Goal: Task Accomplishment & Management: Manage account settings

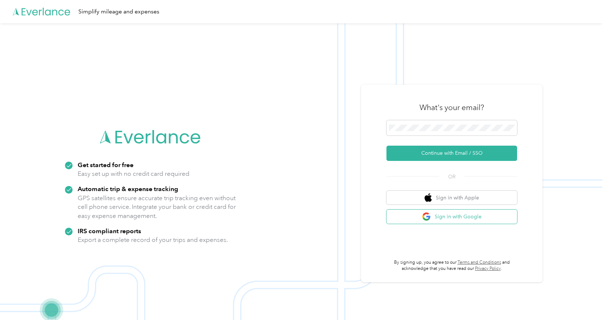
click at [467, 214] on button "Sign in with Google" at bounding box center [451, 216] width 131 height 14
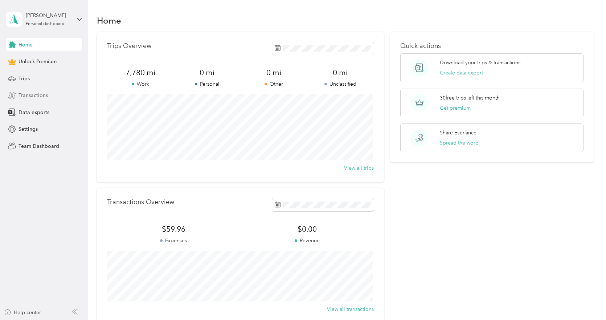
click at [40, 99] on div "Transactions" at bounding box center [44, 95] width 76 height 13
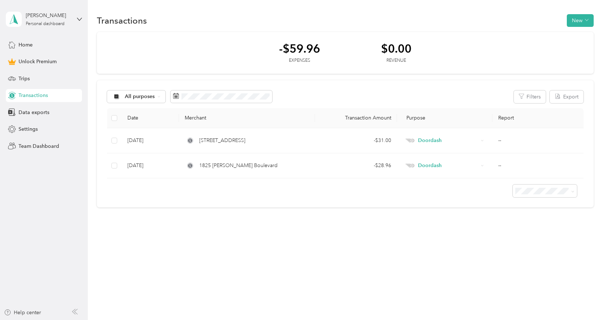
click at [582, 27] on div "Transactions New" at bounding box center [345, 20] width 496 height 15
click at [282, 76] on div "-$59.96 Expenses $0.00 Revenue All purposes Filters Export Date Merchant Transa…" at bounding box center [345, 120] width 496 height 176
click at [139, 94] on span "All purposes" at bounding box center [140, 96] width 30 height 5
click at [165, 228] on div "Transactions New -$59.96 Expenses $0.00 Revenue All purposes Filters Export Dat…" at bounding box center [345, 123] width 514 height 247
click at [547, 187] on span at bounding box center [544, 190] width 64 height 13
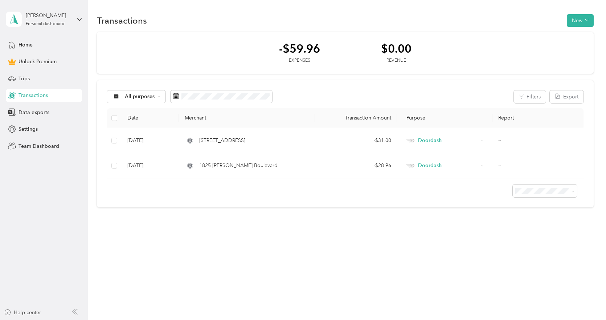
click at [264, 216] on div "Transactions New -$59.96 Expenses $0.00 Revenue All purposes Filters Export Dat…" at bounding box center [345, 123] width 514 height 247
click at [576, 19] on button "New" at bounding box center [579, 20] width 27 height 13
click at [582, 34] on span "Expense" at bounding box center [582, 34] width 20 height 8
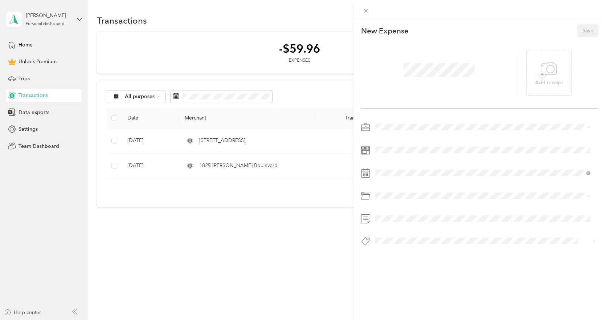
click at [397, 131] on span at bounding box center [485, 127] width 226 height 12
click at [398, 164] on span "Doordash" at bounding box center [389, 165] width 23 height 6
click at [395, 223] on span "Gasoline" at bounding box center [388, 225] width 20 height 6
click at [321, 255] on div "This expense cannot be edited because it is either under review, approved, or p…" at bounding box center [303, 160] width 606 height 320
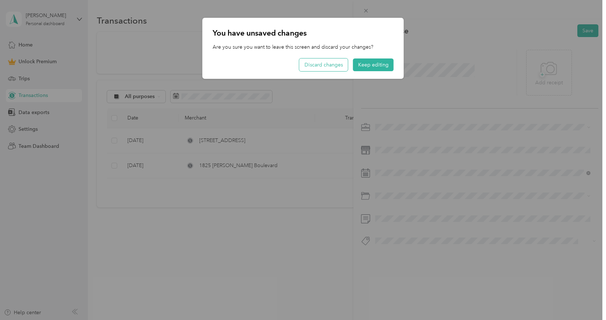
click at [325, 63] on button "Discard changes" at bounding box center [323, 64] width 49 height 13
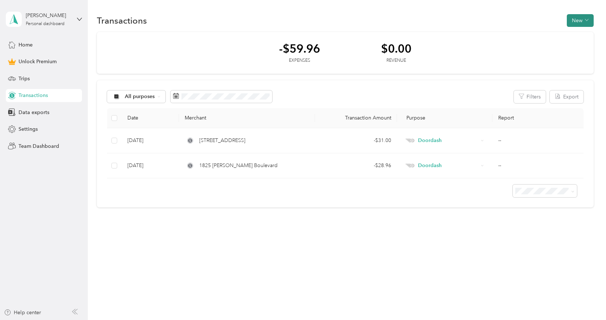
click at [588, 18] on icon "button" at bounding box center [587, 20] width 4 height 4
click at [584, 35] on span "Expense" at bounding box center [582, 34] width 20 height 8
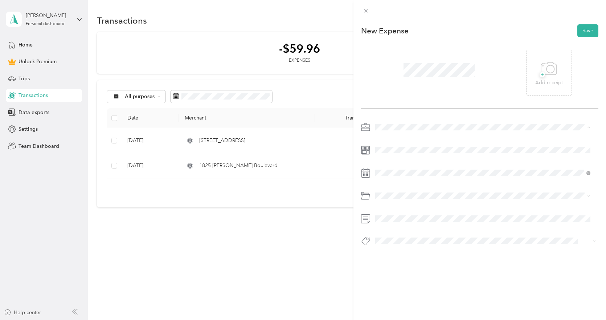
click at [387, 163] on span "Doordash" at bounding box center [389, 165] width 23 height 6
click at [396, 226] on div "Gasoline" at bounding box center [483, 225] width 210 height 8
click at [397, 160] on div at bounding box center [479, 185] width 237 height 129
click at [392, 212] on icon at bounding box center [393, 213] width 7 height 7
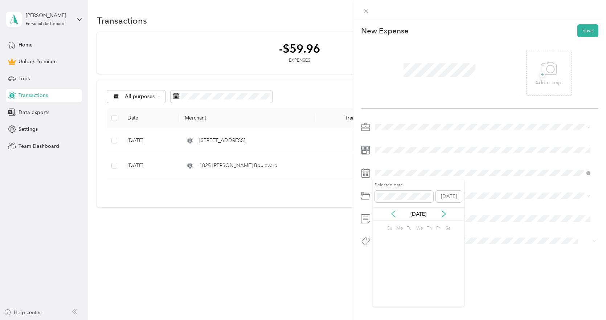
click at [392, 212] on icon at bounding box center [393, 213] width 7 height 7
click at [436, 238] on div "2" at bounding box center [436, 238] width 9 height 9
click at [586, 30] on button "Save" at bounding box center [587, 30] width 21 height 13
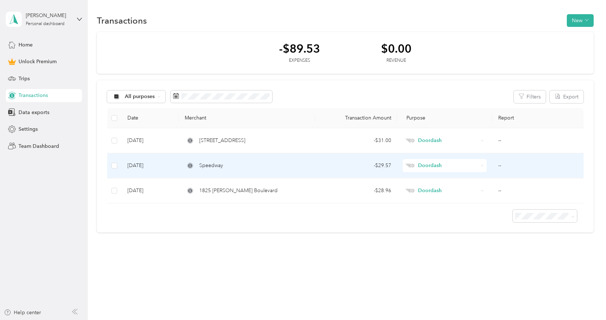
click at [226, 164] on div "Speedway" at bounding box center [247, 165] width 125 height 8
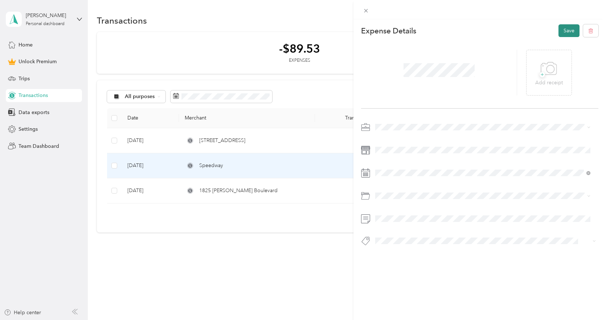
click at [568, 32] on button "Save" at bounding box center [568, 30] width 21 height 13
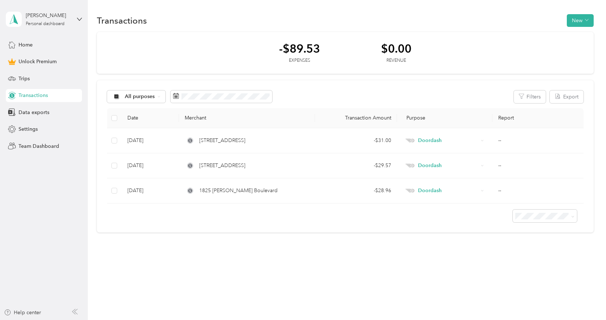
click at [598, 25] on div "Transactions New -$89.53 Expenses $0.00 Revenue All purposes Filters Export Dat…" at bounding box center [345, 136] width 514 height 272
click at [593, 24] on button "New" at bounding box center [579, 20] width 27 height 13
click at [589, 35] on span "Expense" at bounding box center [582, 34] width 20 height 8
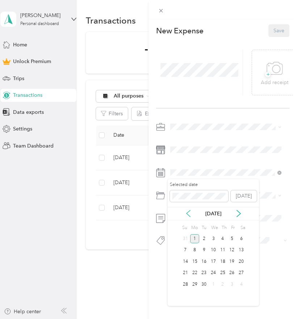
click at [188, 211] on icon at bounding box center [188, 213] width 7 height 7
click at [205, 250] on div "6" at bounding box center [203, 250] width 9 height 9
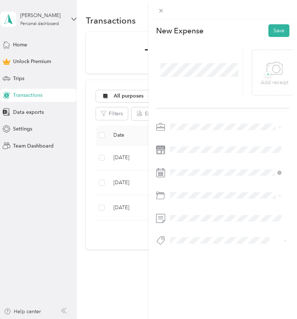
click at [189, 122] on span at bounding box center [229, 127] width 122 height 12
click at [184, 163] on span "Doordash" at bounding box center [184, 165] width 23 height 6
click at [197, 226] on div "Gasoline" at bounding box center [226, 225] width 106 height 8
click at [276, 26] on button "Save" at bounding box center [279, 30] width 21 height 13
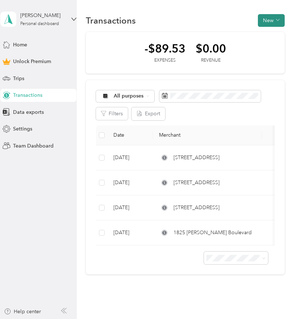
click at [268, 25] on button "New" at bounding box center [271, 20] width 27 height 13
click at [268, 33] on span "Expense" at bounding box center [268, 34] width 20 height 8
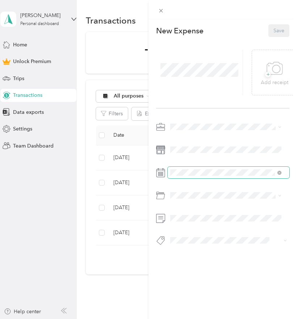
click at [189, 177] on span at bounding box center [229, 173] width 122 height 12
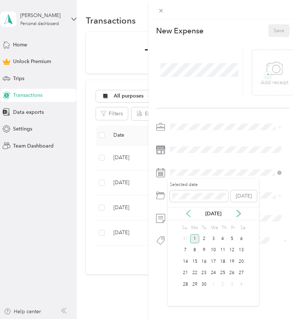
click at [190, 216] on icon at bounding box center [189, 213] width 4 height 7
click at [190, 214] on icon at bounding box center [188, 213] width 7 height 7
click at [186, 274] on div "18" at bounding box center [185, 273] width 9 height 9
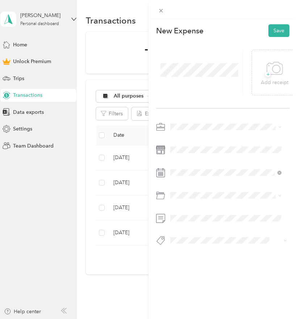
click at [191, 164] on span "Doordash" at bounding box center [184, 163] width 23 height 6
click at [185, 226] on span "Gasoline" at bounding box center [183, 225] width 20 height 6
click at [276, 31] on button "Save" at bounding box center [279, 30] width 21 height 13
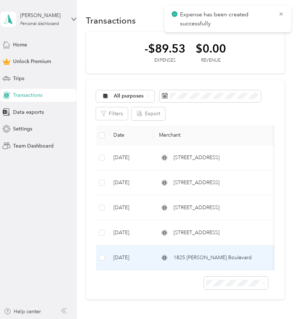
click at [168, 270] on td "1825 [PERSON_NAME] Boulevard" at bounding box center [207, 258] width 109 height 25
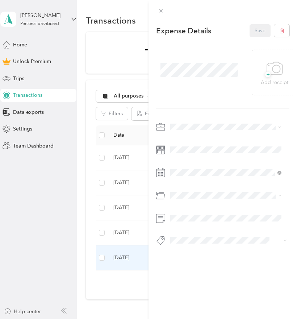
click at [66, 199] on div "This expense cannot be edited because it is either under review, approved, or p…" at bounding box center [148, 159] width 297 height 319
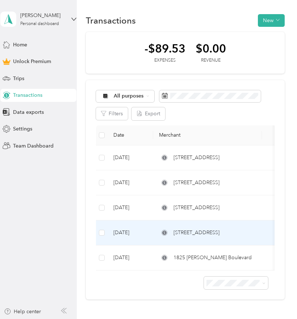
click at [175, 230] on span "[STREET_ADDRESS]" at bounding box center [197, 233] width 46 height 8
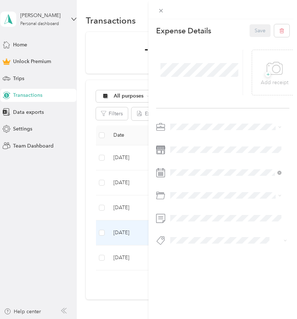
click at [23, 210] on div "This expense cannot be edited because it is either under review, approved, or p…" at bounding box center [148, 159] width 297 height 319
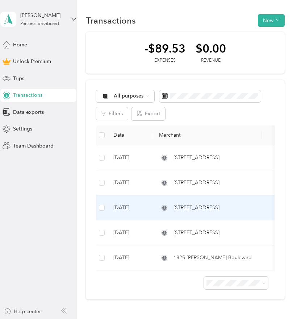
click at [180, 209] on span "[STREET_ADDRESS]" at bounding box center [197, 208] width 46 height 8
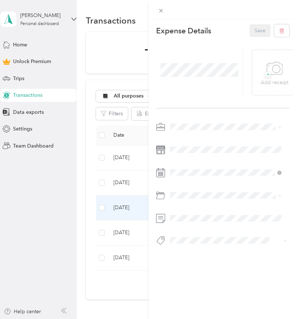
click at [27, 221] on div "This expense cannot be edited because it is either under review, approved, or p…" at bounding box center [148, 159] width 297 height 319
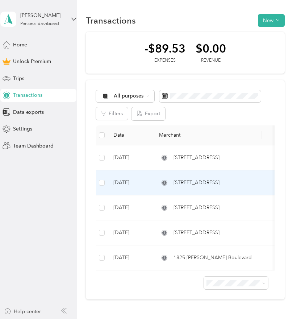
click at [185, 184] on span "[STREET_ADDRESS]" at bounding box center [197, 183] width 46 height 8
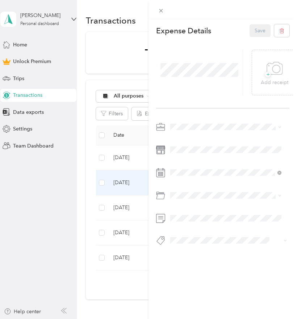
click at [87, 181] on div "This expense cannot be edited because it is either under review, approved, or p…" at bounding box center [148, 159] width 297 height 319
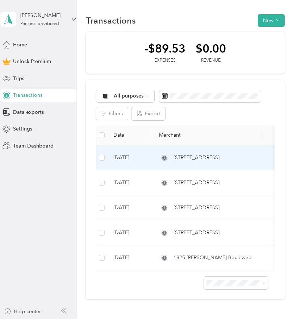
click at [190, 153] on td "[STREET_ADDRESS]" at bounding box center [207, 157] width 109 height 25
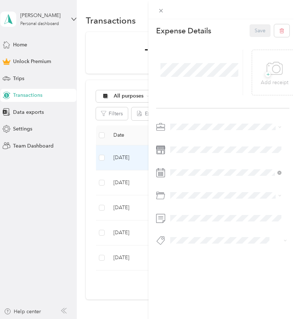
click at [15, 194] on div "This expense cannot be edited because it is either under review, approved, or p…" at bounding box center [148, 159] width 297 height 319
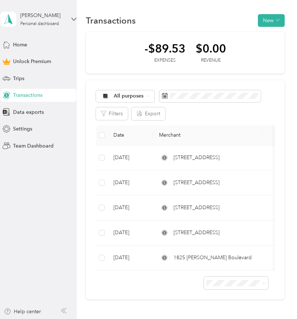
click at [125, 136] on th "Date" at bounding box center [131, 135] width 46 height 20
click at [271, 21] on button "New" at bounding box center [271, 20] width 27 height 13
click at [260, 34] on span "Expense" at bounding box center [268, 34] width 20 height 8
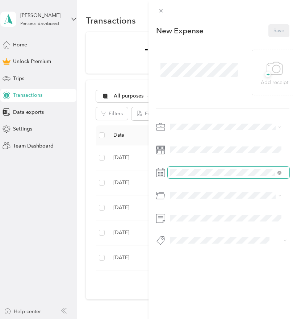
click at [181, 168] on span at bounding box center [229, 173] width 122 height 12
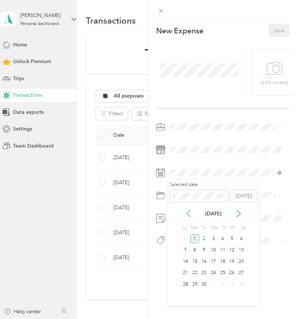
click at [186, 213] on icon at bounding box center [188, 213] width 7 height 7
click at [240, 273] on div "24" at bounding box center [241, 273] width 9 height 9
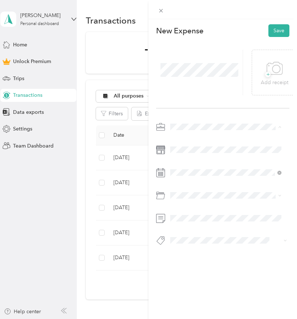
click at [188, 164] on span "Doordash" at bounding box center [184, 165] width 23 height 6
click at [207, 78] on span at bounding box center [199, 70] width 83 height 19
click at [187, 202] on div at bounding box center [222, 198] width 133 height 17
click at [187, 199] on span at bounding box center [229, 196] width 122 height 12
click at [187, 226] on span "Gasoline" at bounding box center [183, 225] width 20 height 6
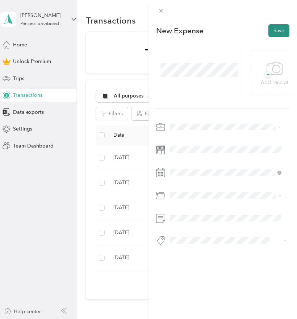
click at [281, 28] on button "Save" at bounding box center [279, 30] width 21 height 13
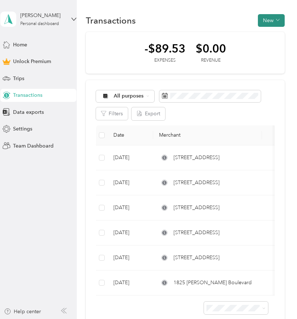
click at [272, 23] on button "New" at bounding box center [271, 20] width 27 height 13
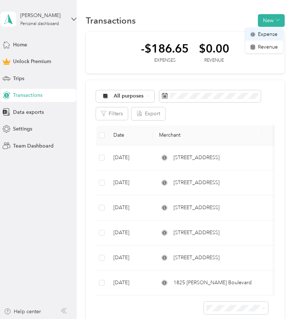
click at [261, 34] on span "Expense" at bounding box center [268, 34] width 20 height 8
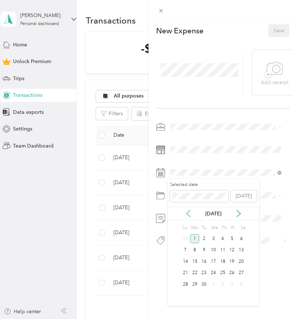
click at [189, 216] on icon at bounding box center [189, 213] width 4 height 7
click at [194, 239] on div "2" at bounding box center [194, 238] width 9 height 9
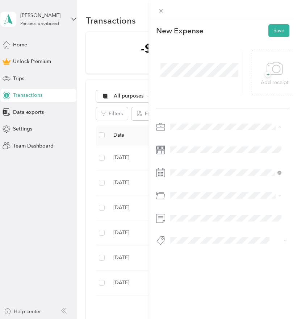
click at [187, 165] on span "Doordash" at bounding box center [184, 165] width 23 height 6
click at [184, 199] on span at bounding box center [229, 196] width 122 height 12
click at [185, 223] on span "Gasoline" at bounding box center [183, 225] width 20 height 6
click at [271, 29] on button "Save" at bounding box center [279, 30] width 21 height 13
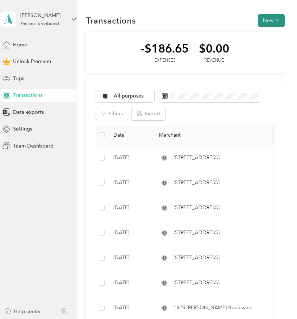
click at [273, 26] on button "New" at bounding box center [271, 20] width 27 height 13
click at [271, 34] on span "Expense" at bounding box center [268, 34] width 20 height 8
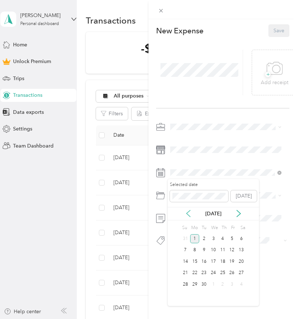
click at [188, 213] on icon at bounding box center [188, 213] width 7 height 7
click at [188, 213] on icon at bounding box center [189, 213] width 4 height 7
click at [221, 250] on div "12" at bounding box center [222, 250] width 9 height 9
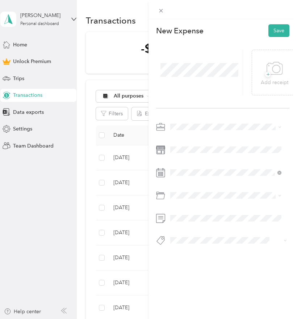
click at [186, 163] on span "Doordash" at bounding box center [184, 163] width 23 height 6
drag, startPoint x: 185, startPoint y: 224, endPoint x: 191, endPoint y: 206, distance: 19.4
click at [186, 224] on span "Gasoline" at bounding box center [183, 225] width 20 height 6
click at [277, 30] on button "Save" at bounding box center [279, 30] width 21 height 13
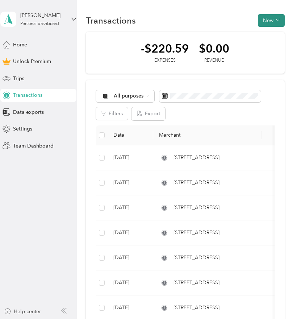
click at [274, 17] on button "New" at bounding box center [271, 20] width 27 height 13
click at [268, 35] on span "Expense" at bounding box center [268, 34] width 20 height 8
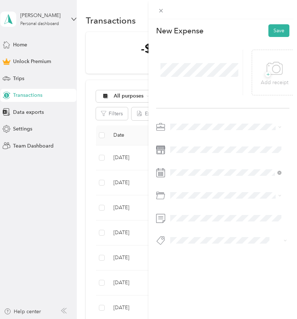
click at [188, 165] on span "Doordash" at bounding box center [184, 163] width 23 height 6
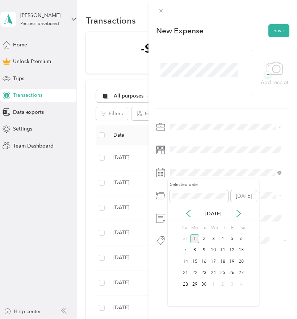
click at [186, 210] on div "[DATE]" at bounding box center [213, 214] width 91 height 8
click at [188, 213] on icon at bounding box center [189, 213] width 4 height 7
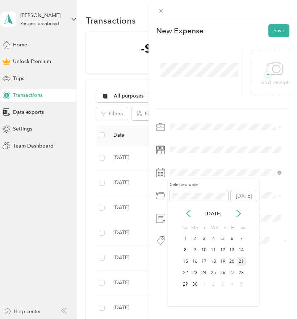
click at [240, 259] on div "21" at bounding box center [241, 261] width 9 height 9
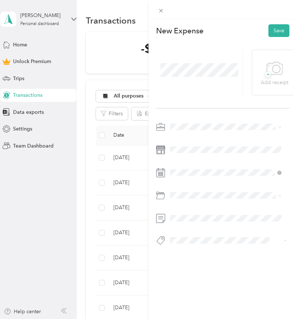
click at [186, 224] on span "Gasoline" at bounding box center [183, 225] width 20 height 6
click at [273, 32] on button "Save" at bounding box center [279, 30] width 21 height 13
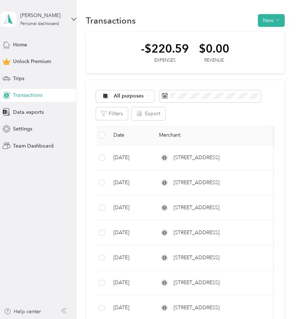
click at [41, 220] on aside "[PERSON_NAME] Personal dashboard Home Unlock Premium Trips Transactions Data ex…" at bounding box center [38, 159] width 77 height 319
click at [259, 26] on button "New" at bounding box center [271, 20] width 27 height 13
click at [268, 36] on span "Expense" at bounding box center [268, 34] width 20 height 8
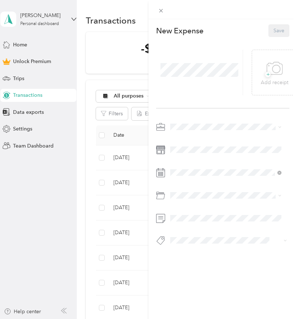
click at [189, 167] on li "Doordash" at bounding box center [226, 165] width 116 height 13
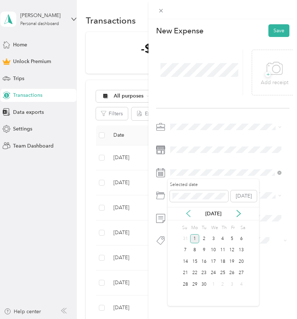
click at [189, 213] on icon at bounding box center [188, 213] width 7 height 7
click at [241, 249] on div "12" at bounding box center [241, 250] width 9 height 9
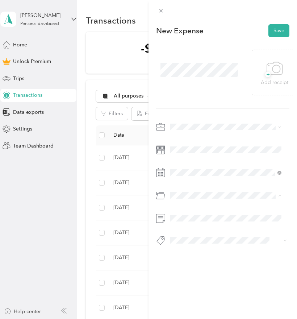
click at [186, 225] on span "Gasoline" at bounding box center [183, 225] width 20 height 6
click at [275, 29] on button "Save" at bounding box center [279, 30] width 21 height 13
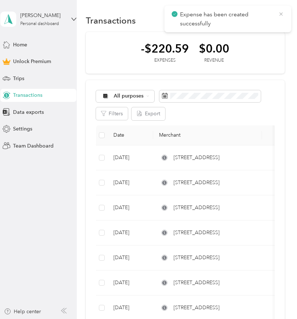
click at [284, 15] on icon at bounding box center [282, 14] width 6 height 7
click at [269, 21] on button "New" at bounding box center [271, 20] width 27 height 13
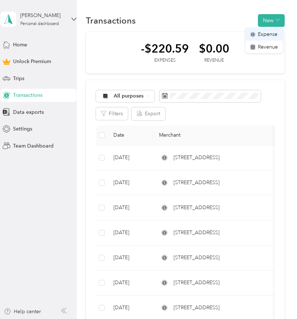
click at [266, 35] on span "Expense" at bounding box center [268, 34] width 20 height 8
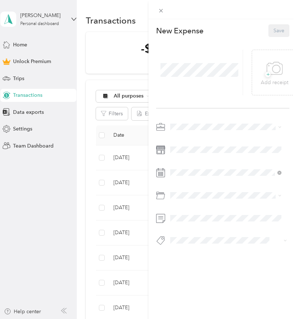
click at [182, 164] on span "Doordash" at bounding box center [184, 163] width 23 height 6
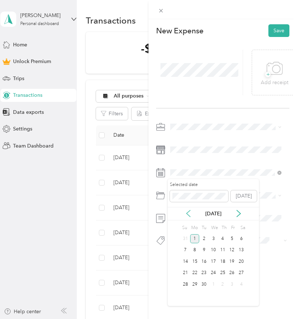
click at [187, 213] on icon at bounding box center [188, 213] width 7 height 7
click at [232, 250] on div "8" at bounding box center [232, 250] width 9 height 9
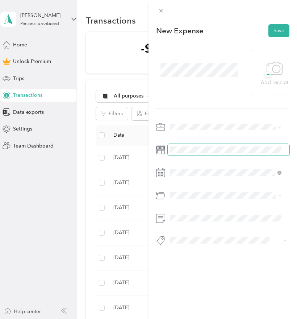
click at [188, 144] on span at bounding box center [229, 150] width 122 height 12
click at [189, 228] on div "Gasoline" at bounding box center [226, 225] width 106 height 8
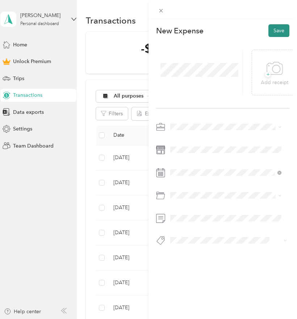
click at [279, 28] on button "Save" at bounding box center [279, 30] width 21 height 13
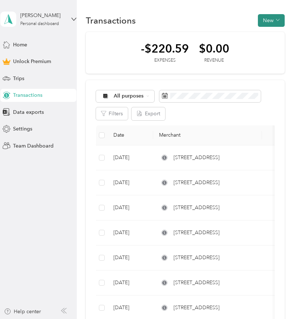
click at [276, 21] on icon "button" at bounding box center [278, 20] width 4 height 4
click at [273, 34] on span "Expense" at bounding box center [268, 34] width 20 height 8
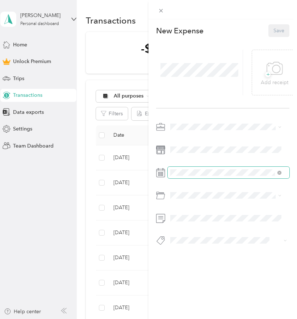
click at [189, 169] on span at bounding box center [229, 173] width 122 height 12
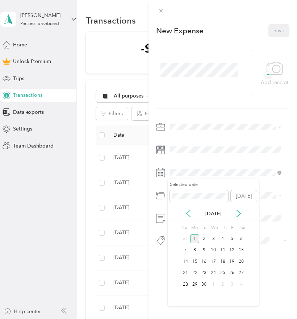
click at [188, 212] on icon at bounding box center [189, 213] width 4 height 7
click at [205, 271] on div "19" at bounding box center [203, 273] width 9 height 9
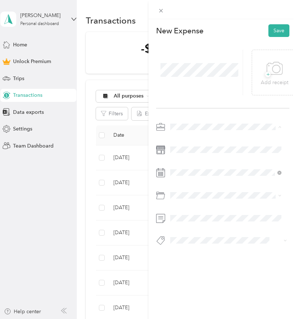
click at [182, 165] on span "Doordash" at bounding box center [184, 165] width 23 height 6
click at [195, 224] on div "Gasoline" at bounding box center [226, 225] width 106 height 8
click at [278, 27] on button "Save" at bounding box center [279, 30] width 21 height 13
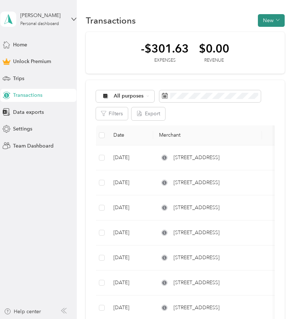
click at [263, 19] on button "New" at bounding box center [271, 20] width 27 height 13
click at [265, 33] on span "Expense" at bounding box center [268, 34] width 20 height 8
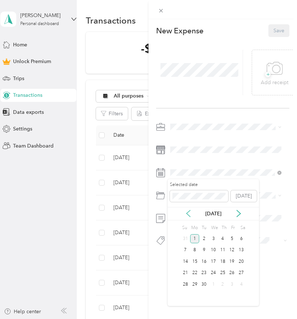
click at [190, 217] on icon at bounding box center [189, 213] width 4 height 7
click at [233, 272] on div "22" at bounding box center [232, 273] width 9 height 9
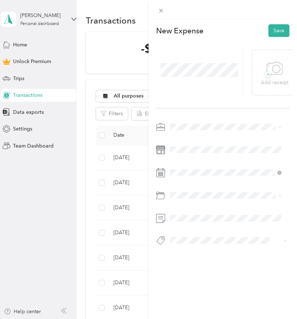
click at [178, 223] on span "Gasoline" at bounding box center [183, 225] width 20 height 6
click at [182, 163] on span "Doordash" at bounding box center [184, 165] width 23 height 6
click at [277, 28] on button "Save" at bounding box center [279, 30] width 21 height 13
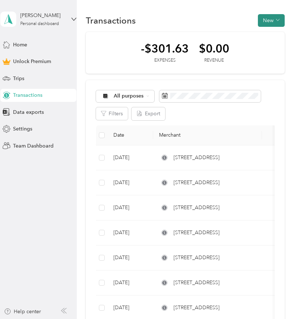
click at [271, 20] on button "New" at bounding box center [271, 20] width 27 height 13
click at [268, 34] on span "Expense" at bounding box center [268, 34] width 20 height 8
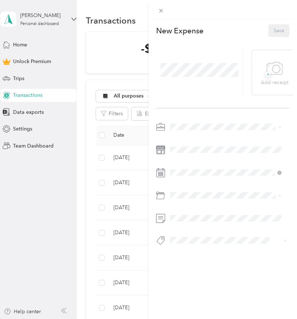
click at [180, 166] on div "Doordash" at bounding box center [226, 165] width 106 height 8
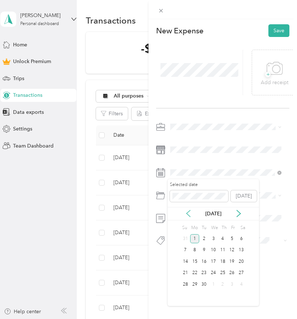
click at [190, 212] on icon at bounding box center [188, 213] width 7 height 7
click at [213, 285] on div "27" at bounding box center [213, 284] width 9 height 9
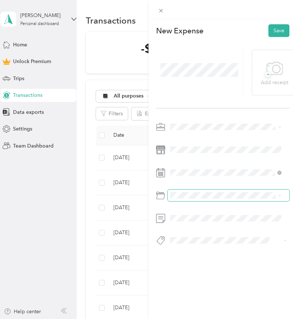
click at [196, 319] on div "This expense cannot be edited because it is either under review, approved, or p…" at bounding box center [147, 319] width 294 height 0
click at [168, 195] on span at bounding box center [229, 196] width 122 height 12
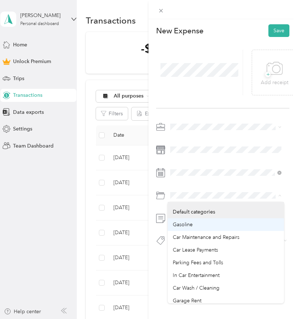
click at [186, 224] on span "Gasoline" at bounding box center [183, 225] width 20 height 6
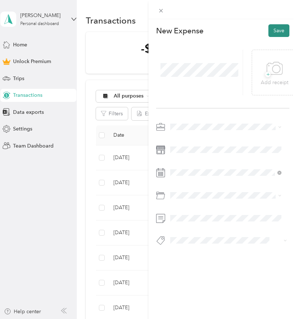
click at [272, 31] on button "Save" at bounding box center [279, 30] width 21 height 13
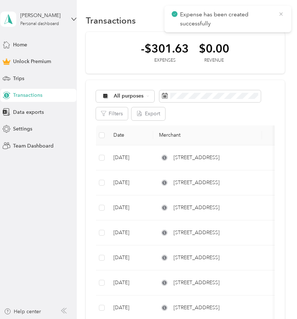
click at [281, 13] on icon at bounding box center [282, 14] width 6 height 7
click at [280, 19] on button "New" at bounding box center [271, 20] width 27 height 13
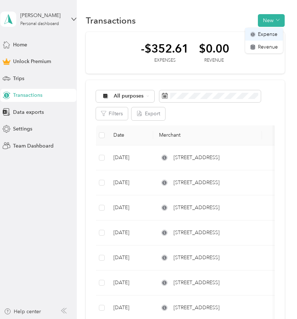
click at [277, 34] on span "Expense" at bounding box center [268, 34] width 20 height 8
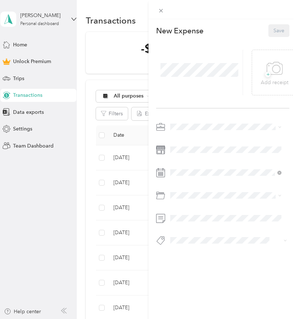
click at [162, 9] on icon at bounding box center [161, 11] width 6 height 6
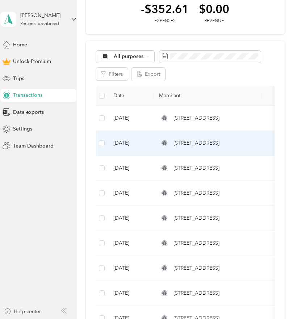
scroll to position [73, 0]
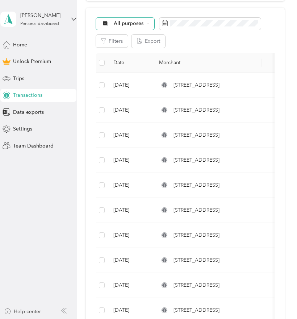
click at [121, 22] on span "All purposes" at bounding box center [129, 23] width 30 height 5
click at [44, 195] on aside "[PERSON_NAME] Personal dashboard Home Unlock Premium Trips Transactions Data ex…" at bounding box center [38, 159] width 77 height 319
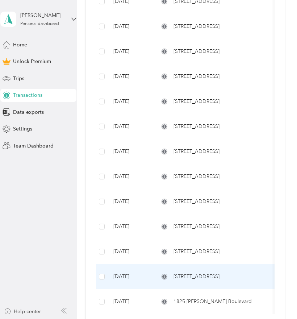
scroll to position [286, 0]
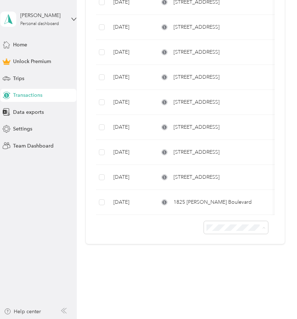
click at [221, 264] on span "100 per load" at bounding box center [222, 266] width 30 height 6
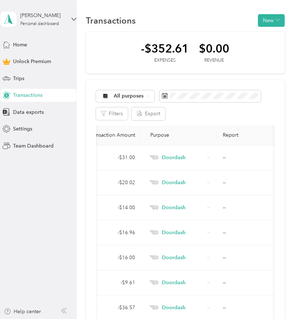
scroll to position [36, 0]
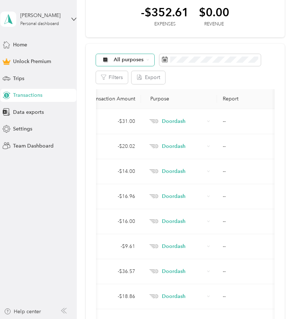
click at [142, 61] on span "All purposes" at bounding box center [129, 59] width 30 height 5
click at [74, 217] on aside "[PERSON_NAME] Personal dashboard Home Unlock Premium Trips Transactions Data ex…" at bounding box center [38, 159] width 77 height 319
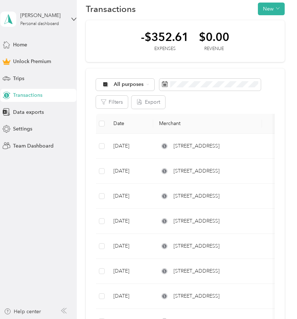
scroll to position [0, 0]
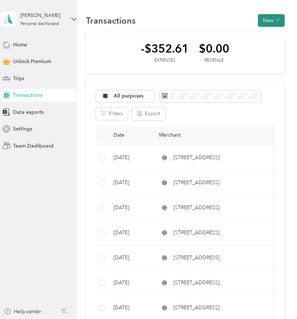
click at [278, 21] on icon "button" at bounding box center [278, 20] width 4 height 4
click at [269, 36] on span "Expense" at bounding box center [268, 34] width 20 height 8
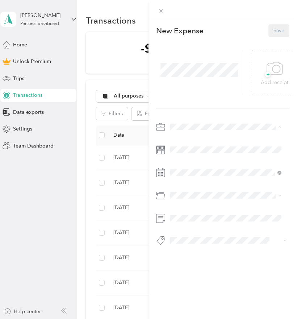
click at [190, 165] on span "Doordash" at bounding box center [184, 165] width 23 height 6
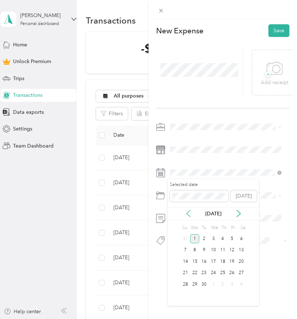
click at [186, 214] on icon at bounding box center [188, 213] width 7 height 7
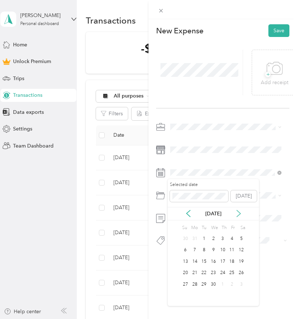
click at [241, 211] on icon at bounding box center [238, 213] width 7 height 7
click at [203, 262] on div "13" at bounding box center [203, 261] width 9 height 9
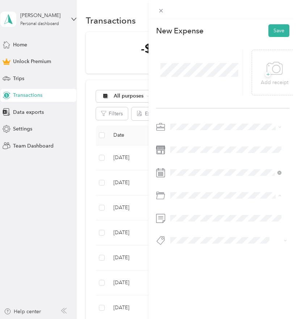
click at [183, 221] on div "Car Insurance" at bounding box center [226, 225] width 106 height 8
click at [281, 32] on button "Save" at bounding box center [279, 30] width 21 height 13
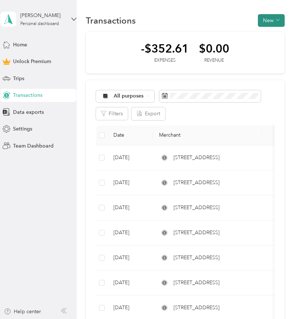
click at [280, 20] on button "New" at bounding box center [271, 20] width 27 height 13
click at [269, 33] on span "Expense" at bounding box center [268, 34] width 20 height 8
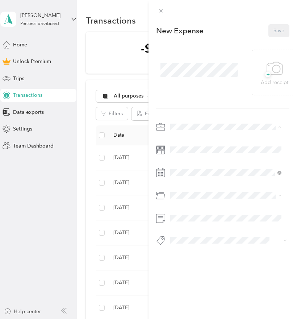
click at [182, 164] on span "Doordash" at bounding box center [184, 165] width 23 height 6
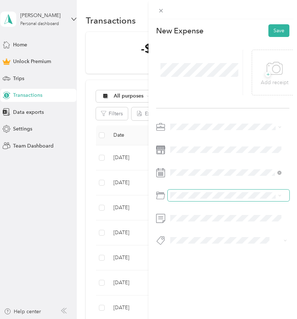
click at [180, 191] on span at bounding box center [229, 196] width 122 height 12
click at [211, 224] on div "Car Insurance" at bounding box center [226, 225] width 106 height 8
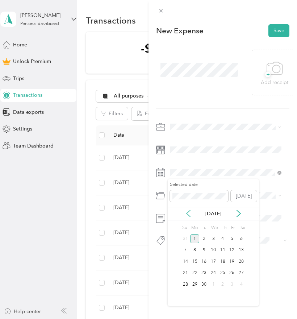
click at [191, 216] on icon at bounding box center [188, 213] width 7 height 7
click at [190, 215] on icon at bounding box center [188, 213] width 7 height 7
click at [238, 215] on icon at bounding box center [238, 213] width 7 height 7
click at [223, 261] on div "17" at bounding box center [222, 261] width 9 height 9
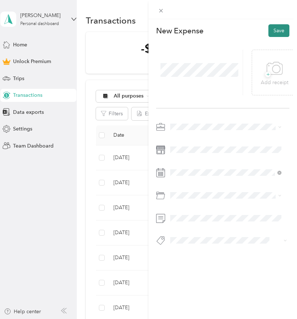
click at [277, 25] on button "Save" at bounding box center [279, 30] width 21 height 13
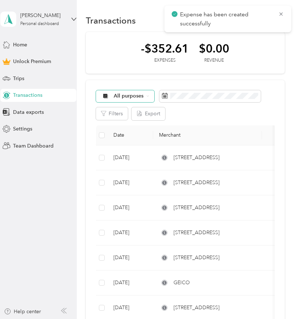
click at [135, 96] on span "All purposes" at bounding box center [129, 96] width 30 height 5
click at [63, 192] on aside "[PERSON_NAME] Personal dashboard Home Unlock Premium Trips Transactions Data ex…" at bounding box center [38, 159] width 77 height 319
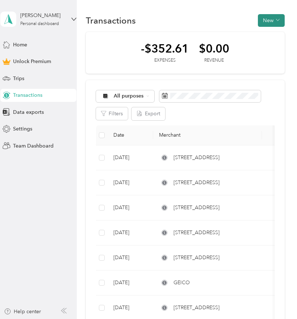
click at [269, 21] on button "New" at bounding box center [271, 20] width 27 height 13
click at [267, 33] on span "Expense" at bounding box center [268, 34] width 20 height 8
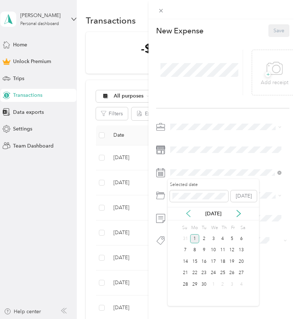
click at [187, 214] on icon at bounding box center [189, 213] width 4 height 7
click at [188, 214] on icon at bounding box center [189, 213] width 4 height 7
click at [223, 273] on div "24" at bounding box center [222, 273] width 9 height 9
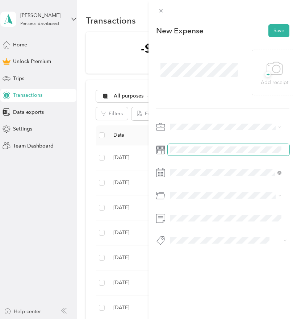
click at [192, 153] on span at bounding box center [229, 150] width 122 height 12
click at [188, 166] on span "Doordash" at bounding box center [184, 165] width 23 height 6
click at [200, 226] on span "Car Insurance" at bounding box center [189, 225] width 32 height 6
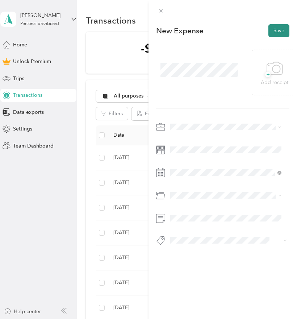
click at [277, 31] on button "Save" at bounding box center [279, 30] width 21 height 13
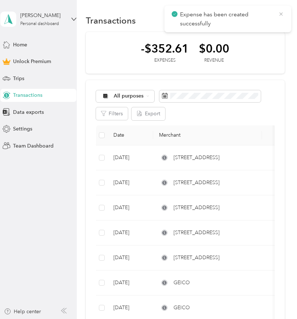
click at [281, 15] on icon at bounding box center [281, 13] width 3 height 3
click at [271, 25] on button "New" at bounding box center [271, 20] width 27 height 13
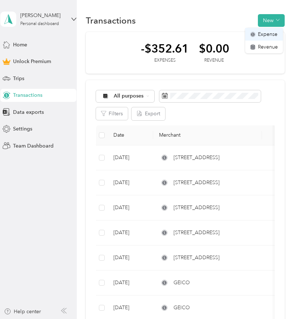
click at [269, 33] on span "Expense" at bounding box center [268, 34] width 20 height 8
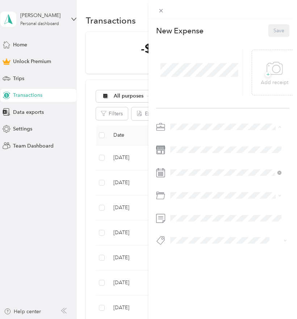
click at [186, 162] on span "Doordash" at bounding box center [184, 165] width 23 height 6
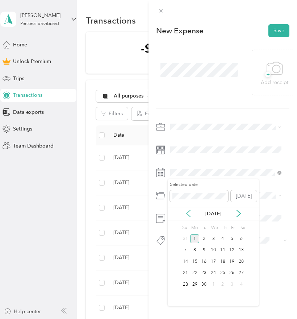
click at [190, 213] on icon at bounding box center [188, 213] width 7 height 7
click at [190, 211] on icon at bounding box center [189, 213] width 4 height 7
click at [222, 283] on div "31" at bounding box center [222, 284] width 9 height 9
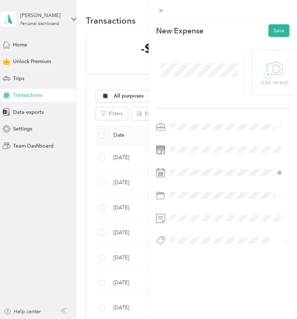
click at [183, 224] on span "Car Insurance" at bounding box center [189, 225] width 32 height 6
click at [273, 27] on button "Save" at bounding box center [279, 30] width 21 height 13
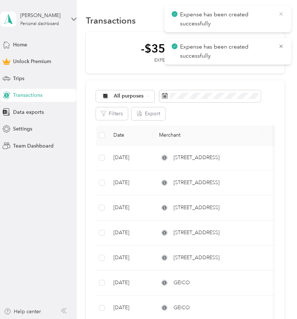
click at [281, 12] on icon at bounding box center [282, 14] width 6 height 7
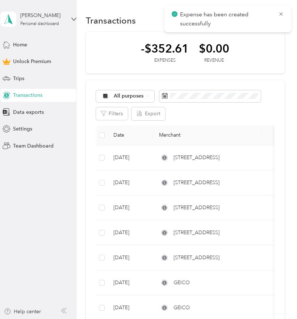
click at [281, 12] on icon at bounding box center [282, 14] width 6 height 7
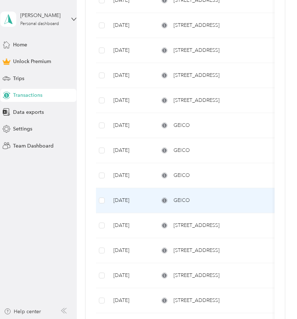
scroll to position [109, 0]
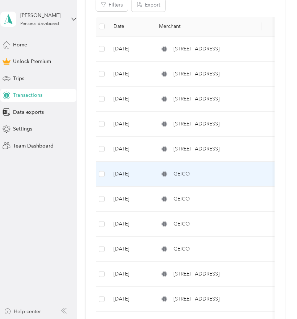
click at [175, 173] on span "GEICO" at bounding box center [182, 174] width 16 height 8
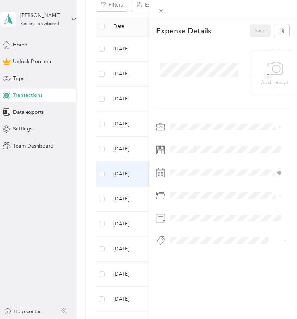
click at [208, 78] on span at bounding box center [199, 70] width 83 height 19
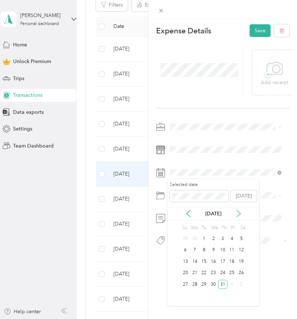
click at [242, 215] on icon at bounding box center [238, 213] width 7 height 7
click at [223, 251] on div "7" at bounding box center [222, 250] width 9 height 9
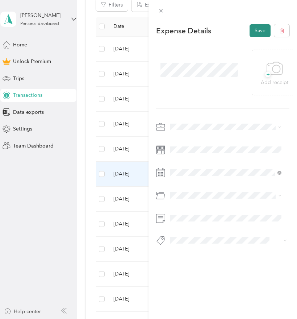
click at [253, 28] on button "Save" at bounding box center [260, 30] width 21 height 13
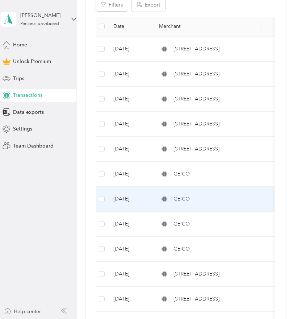
click at [182, 198] on span "GEICO" at bounding box center [182, 199] width 16 height 8
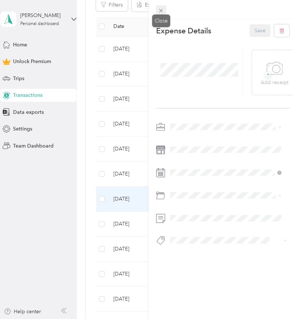
click at [160, 10] on icon at bounding box center [162, 11] width 4 height 4
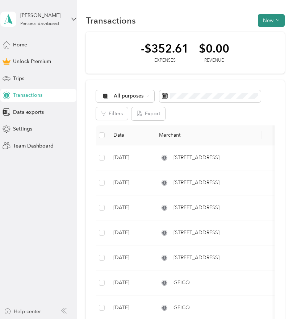
click at [283, 17] on button "New" at bounding box center [271, 20] width 27 height 13
click at [278, 34] on div "Expense" at bounding box center [265, 34] width 28 height 8
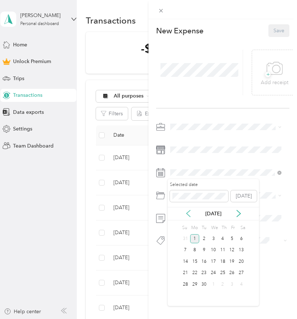
click at [190, 212] on icon at bounding box center [188, 213] width 7 height 7
click at [224, 272] on div "21" at bounding box center [222, 273] width 9 height 9
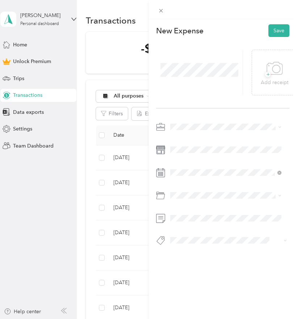
click at [184, 123] on span at bounding box center [229, 127] width 122 height 12
click at [185, 167] on li "Doordash" at bounding box center [226, 165] width 116 height 13
click at [197, 226] on span "Car Insurance" at bounding box center [189, 225] width 32 height 6
click at [277, 33] on button "Save" at bounding box center [279, 30] width 21 height 13
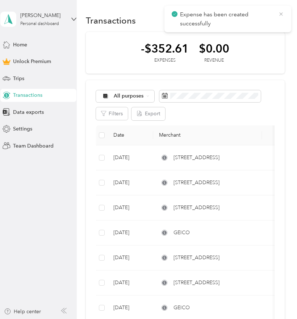
click at [283, 15] on icon at bounding box center [281, 13] width 3 height 3
click at [271, 21] on button "New" at bounding box center [271, 20] width 27 height 13
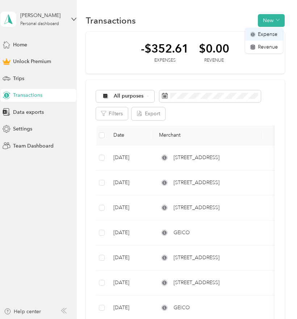
click at [275, 35] on span "Expense" at bounding box center [268, 34] width 20 height 8
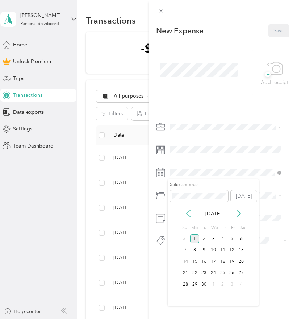
click at [190, 214] on icon at bounding box center [188, 213] width 7 height 7
click at [223, 284] on div "28" at bounding box center [222, 284] width 9 height 9
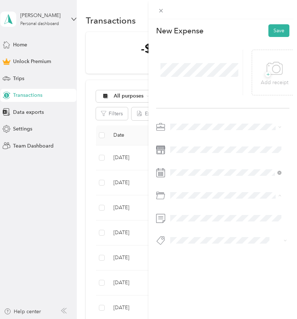
click at [200, 224] on span "Car Insurance" at bounding box center [189, 225] width 32 height 6
click at [184, 165] on span "Doordash" at bounding box center [184, 165] width 23 height 6
click at [277, 27] on button "Save" at bounding box center [279, 30] width 21 height 13
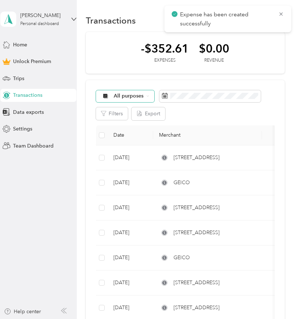
click at [129, 94] on span "All purposes" at bounding box center [129, 96] width 30 height 5
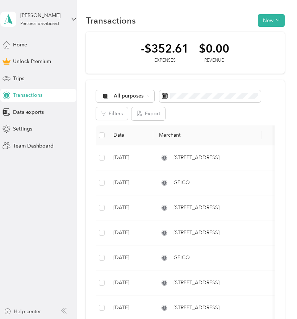
click at [119, 146] on span "Personal" at bounding box center [131, 148] width 35 height 8
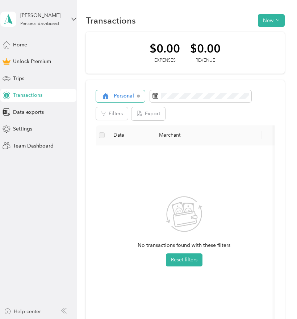
click at [126, 94] on span "Personal" at bounding box center [124, 96] width 21 height 5
click at [117, 135] on span "Work" at bounding box center [129, 135] width 30 height 8
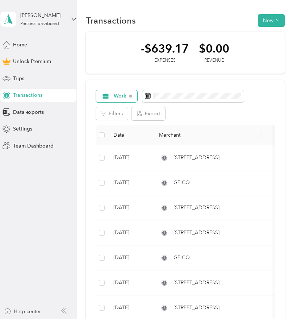
click at [126, 96] on span "Work" at bounding box center [120, 96] width 13 height 5
click at [127, 158] on span "Doordash" at bounding box center [129, 160] width 30 height 8
click at [129, 95] on span "Doordash" at bounding box center [126, 96] width 24 height 5
click at [121, 129] on li "Work" at bounding box center [123, 134] width 55 height 13
click at [127, 97] on span "Work" at bounding box center [120, 96] width 13 height 5
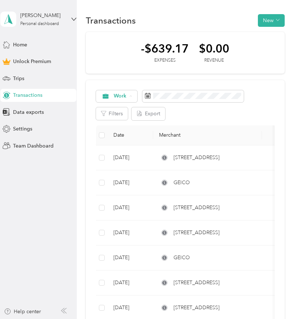
click at [123, 158] on span "Doordash" at bounding box center [129, 160] width 30 height 8
click at [120, 95] on span "Doordash" at bounding box center [126, 96] width 24 height 5
click at [122, 110] on span "All purposes" at bounding box center [130, 110] width 33 height 8
